Goal: Task Accomplishment & Management: Use online tool/utility

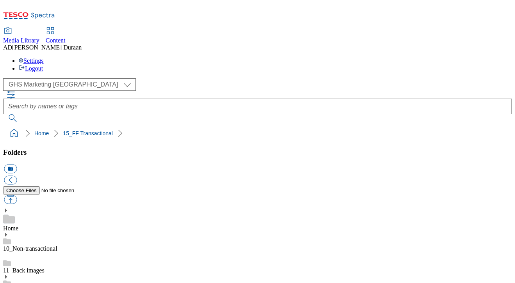
select select "flare-ghs-mktg"
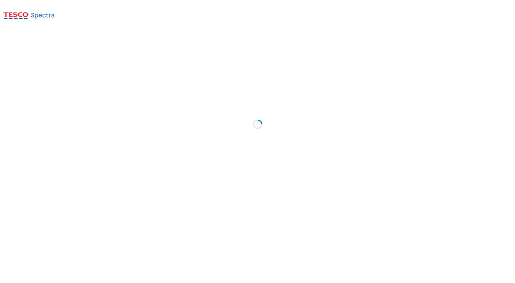
select select "flare-ghs-mktg"
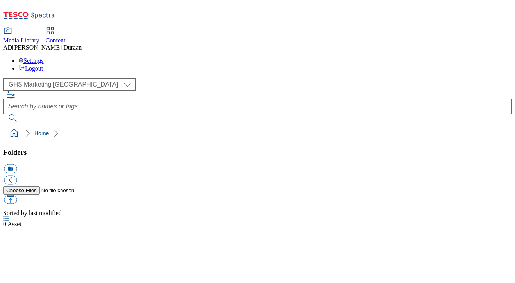
select select "flare-ghs-mktg"
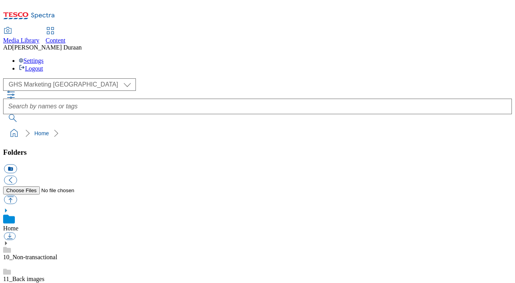
drag, startPoint x: 61, startPoint y: 198, endPoint x: 56, endPoint y: 197, distance: 4.4
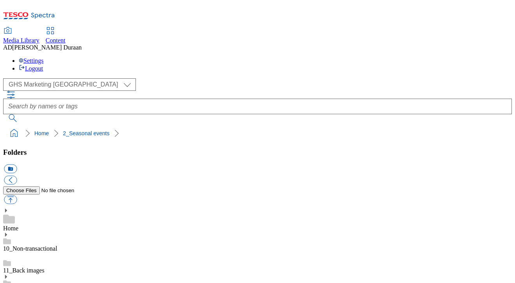
drag, startPoint x: 63, startPoint y: 193, endPoint x: 26, endPoint y: 195, distance: 37.5
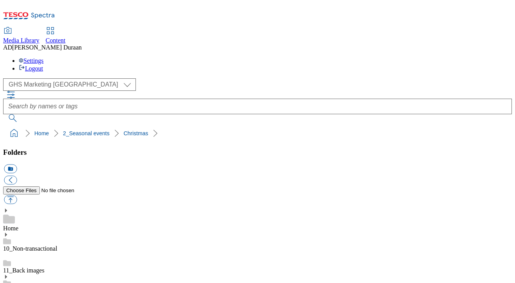
scroll to position [227, 0]
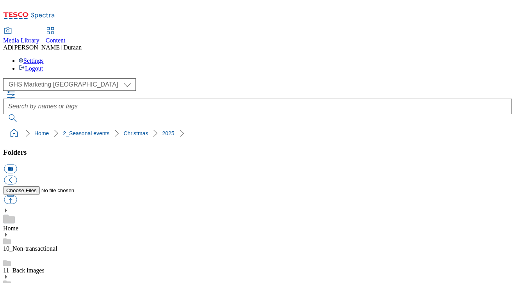
scroll to position [744, 0]
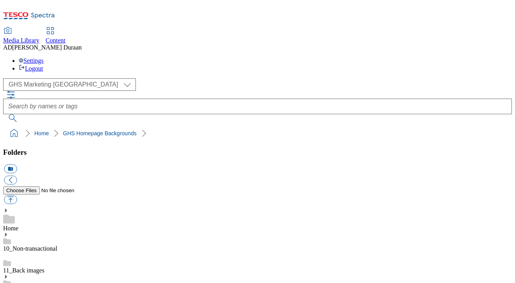
scroll to position [305, 0]
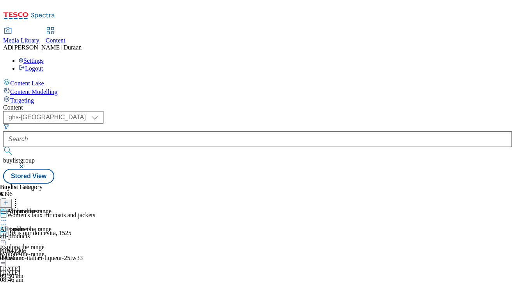
select select "ghs-uk"
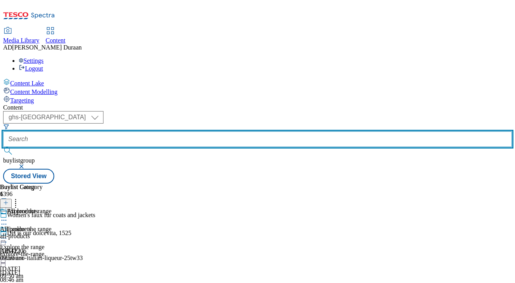
click at [185, 132] on input "text" at bounding box center [257, 140] width 509 height 16
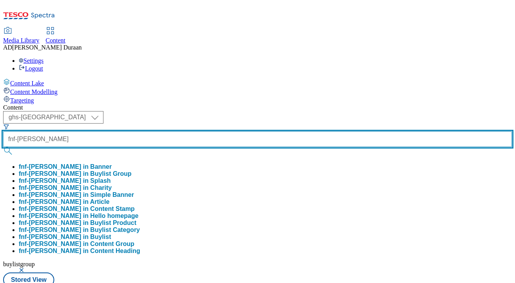
click at [3, 147] on button "submit" at bounding box center [8, 151] width 11 height 8
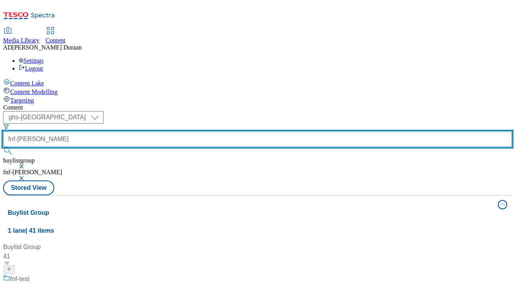
scroll to position [3, 0]
click at [178, 132] on input "fnf-sam-faires" at bounding box center [257, 140] width 509 height 16
click at [3, 147] on button "submit" at bounding box center [8, 151] width 11 height 8
drag, startPoint x: 212, startPoint y: 61, endPoint x: 177, endPoint y: 61, distance: 34.4
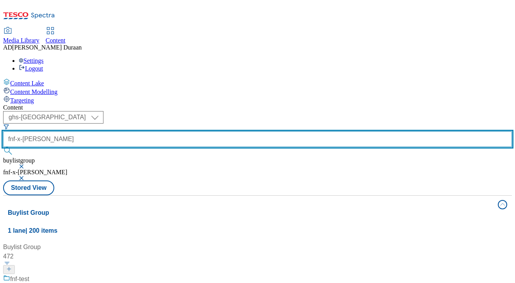
click at [177, 132] on input "fnf-x-sam-faires" at bounding box center [257, 140] width 509 height 16
click at [3, 147] on button "submit" at bounding box center [8, 151] width 11 height 8
click at [191, 132] on input "fnf-sam" at bounding box center [257, 140] width 509 height 16
type input "fnf-samantha"
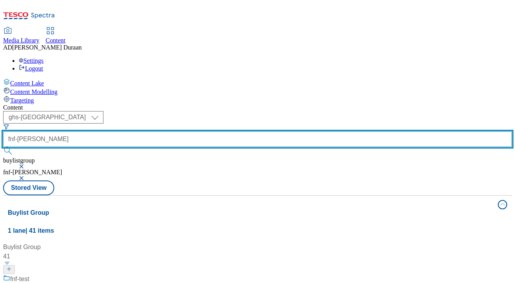
click at [3, 147] on button "submit" at bounding box center [8, 151] width 11 height 8
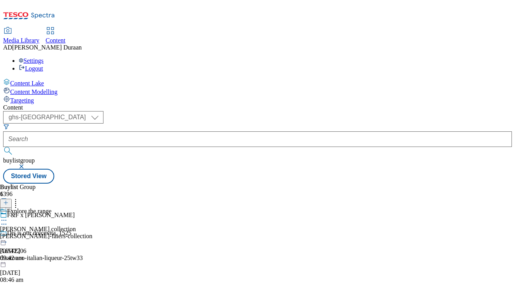
click at [92, 233] on div "samantha-faiers-collection" at bounding box center [46, 236] width 92 height 7
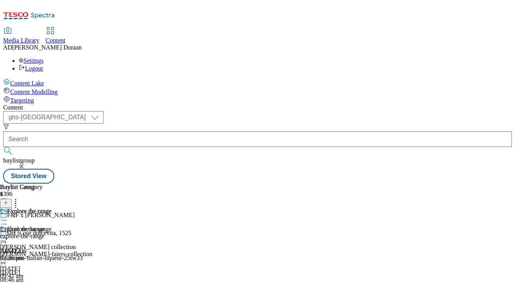
click at [8, 235] on icon at bounding box center [4, 239] width 8 height 8
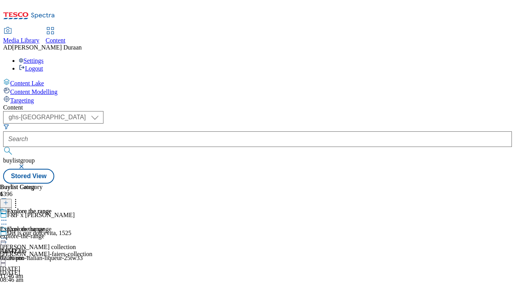
click at [36, 89] on span "Content Modelling" at bounding box center [33, 92] width 47 height 7
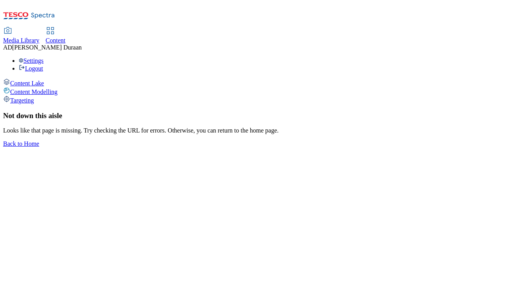
click at [34, 97] on span "Targeting" at bounding box center [22, 100] width 24 height 7
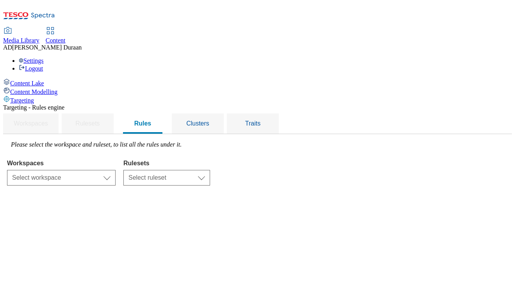
click at [44, 80] on span "Content Lake" at bounding box center [27, 83] width 34 height 7
select select "ghs-uk"
